Goal: Use online tool/utility: Utilize a website feature to perform a specific function

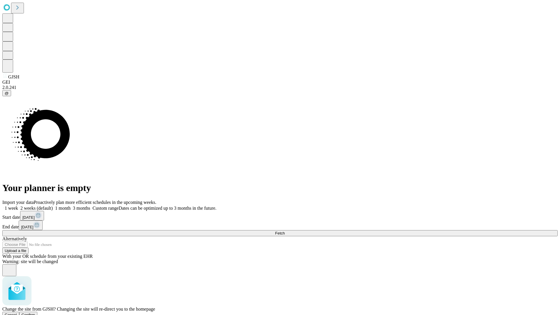
click at [35, 313] on span "Confirm" at bounding box center [29, 315] width 14 height 4
click at [18, 206] on label "1 week" at bounding box center [10, 208] width 16 height 5
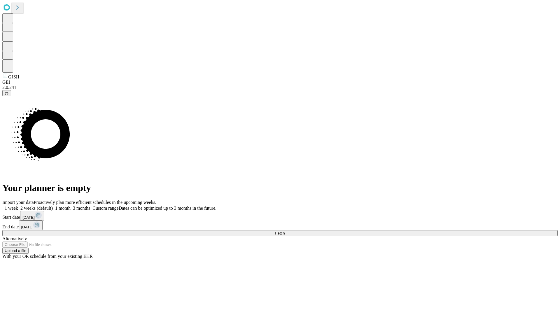
click at [285, 231] on span "Fetch" at bounding box center [280, 233] width 10 height 4
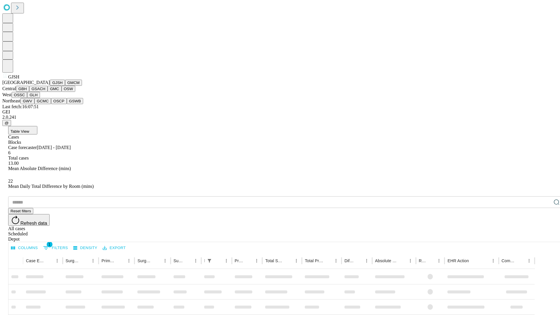
click at [65, 86] on button "GMCM" at bounding box center [73, 83] width 17 height 6
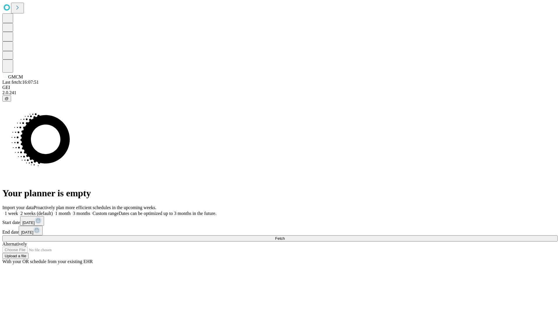
click at [18, 211] on label "1 week" at bounding box center [10, 213] width 16 height 5
click at [285, 236] on span "Fetch" at bounding box center [280, 238] width 10 height 4
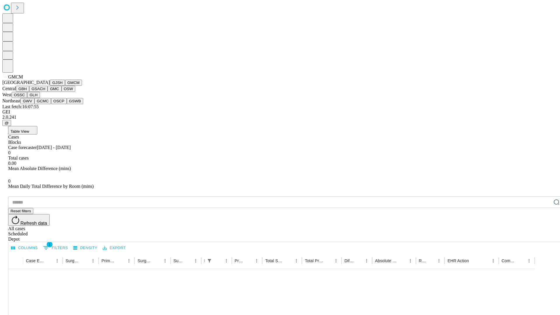
click at [29, 92] on button "GBH" at bounding box center [22, 89] width 13 height 6
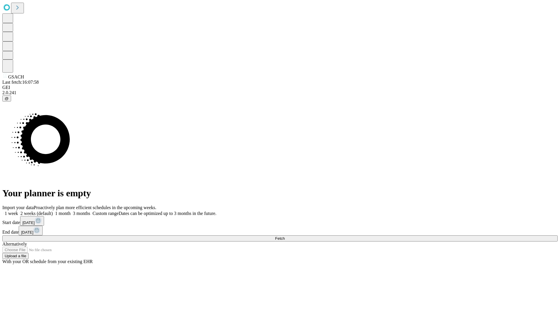
click at [18, 211] on label "1 week" at bounding box center [10, 213] width 16 height 5
click at [285, 236] on span "Fetch" at bounding box center [280, 238] width 10 height 4
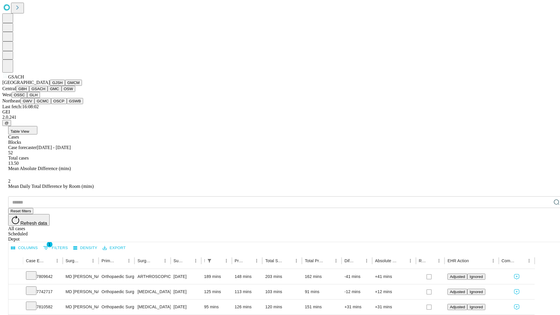
click at [48, 92] on button "GMC" at bounding box center [55, 89] width 14 height 6
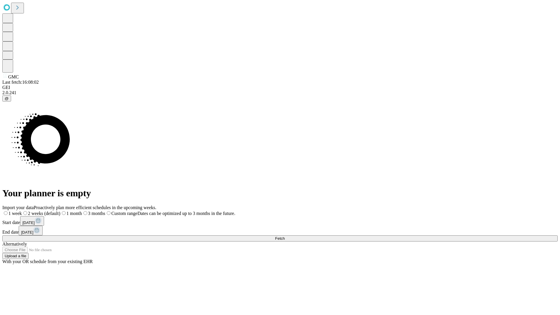
click at [22, 211] on label "1 week" at bounding box center [12, 213] width 20 height 5
click at [285, 236] on span "Fetch" at bounding box center [280, 238] width 10 height 4
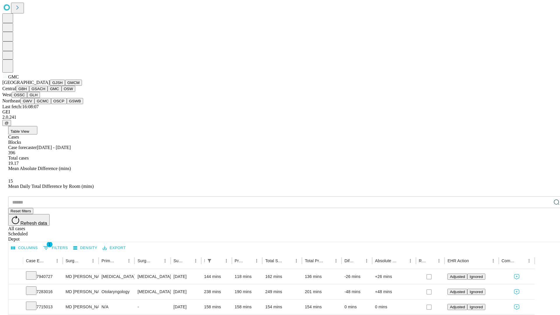
click at [62, 92] on button "OSW" at bounding box center [69, 89] width 14 height 6
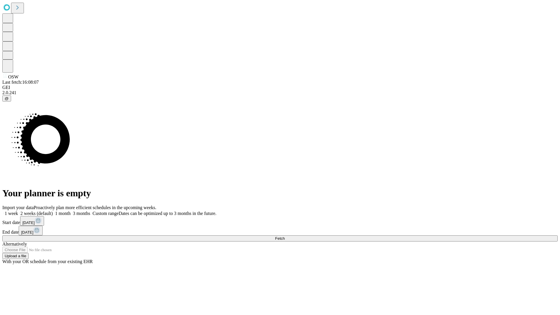
click at [285, 236] on span "Fetch" at bounding box center [280, 238] width 10 height 4
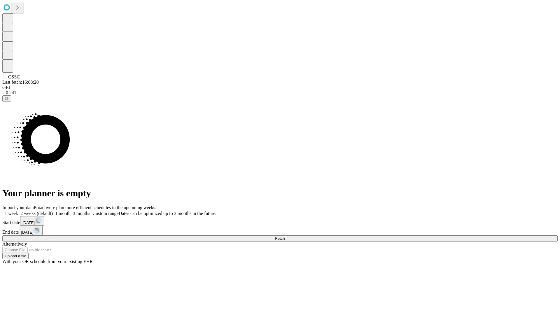
click at [18, 211] on label "1 week" at bounding box center [10, 213] width 16 height 5
click at [285, 236] on span "Fetch" at bounding box center [280, 238] width 10 height 4
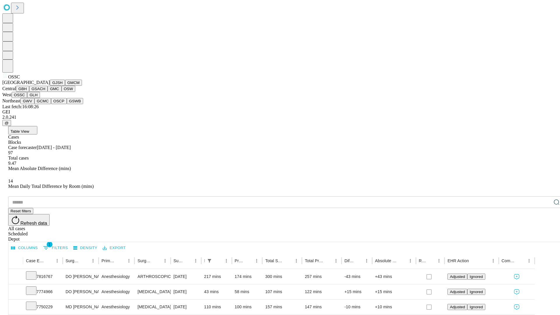
click at [40, 98] on button "GLH" at bounding box center [33, 95] width 13 height 6
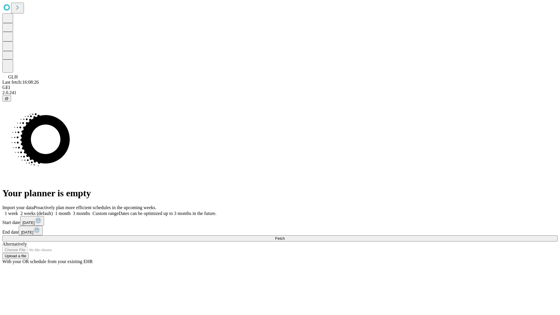
click at [18, 211] on label "1 week" at bounding box center [10, 213] width 16 height 5
click at [285, 236] on span "Fetch" at bounding box center [280, 238] width 10 height 4
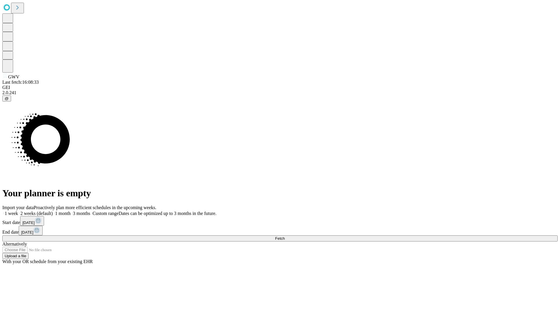
click at [18, 211] on label "1 week" at bounding box center [10, 213] width 16 height 5
click at [285, 236] on span "Fetch" at bounding box center [280, 238] width 10 height 4
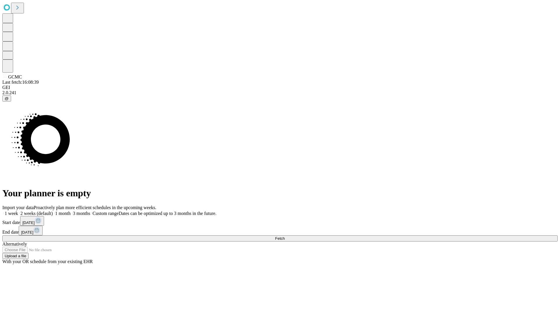
click at [18, 211] on label "1 week" at bounding box center [10, 213] width 16 height 5
click at [285, 236] on span "Fetch" at bounding box center [280, 238] width 10 height 4
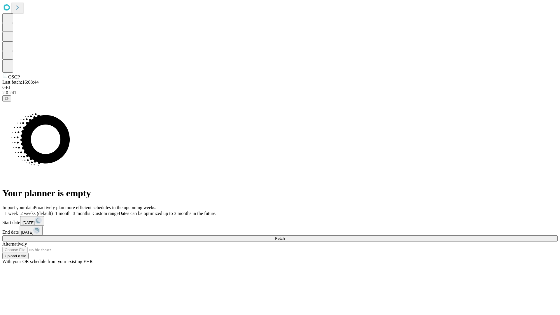
click at [18, 211] on label "1 week" at bounding box center [10, 213] width 16 height 5
click at [285, 236] on span "Fetch" at bounding box center [280, 238] width 10 height 4
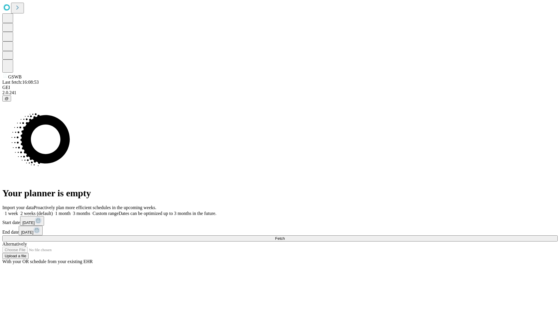
click at [18, 211] on label "1 week" at bounding box center [10, 213] width 16 height 5
click at [285, 236] on span "Fetch" at bounding box center [280, 238] width 10 height 4
